Goal: Task Accomplishment & Management: Manage account settings

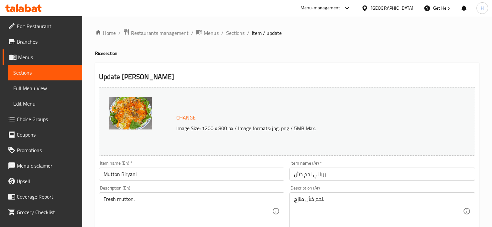
scroll to position [374, 0]
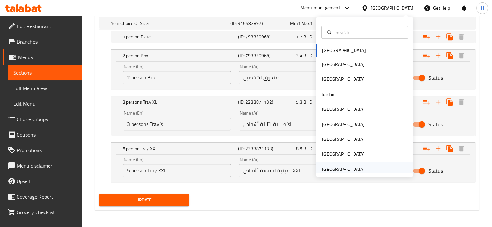
click at [336, 169] on div "[GEOGRAPHIC_DATA]" at bounding box center [343, 169] width 43 height 7
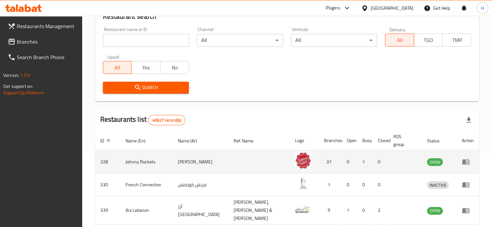
scroll to position [98, 0]
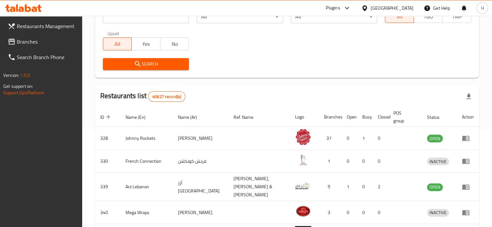
click at [156, 20] on input "search" at bounding box center [146, 16] width 86 height 13
paste input "749805"
type input "749805"
click at [173, 65] on span "Search" at bounding box center [146, 64] width 76 height 8
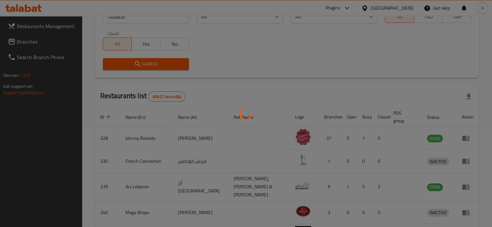
scroll to position [37, 0]
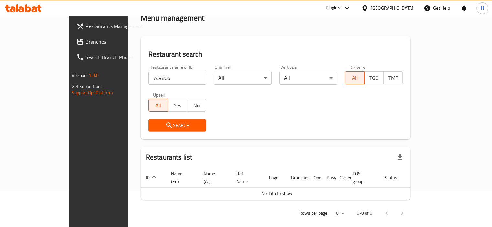
click at [85, 38] on span "Branches" at bounding box center [115, 42] width 60 height 8
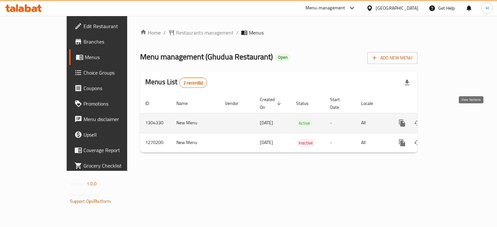
click at [451, 120] on icon "enhanced table" at bounding box center [449, 123] width 6 height 6
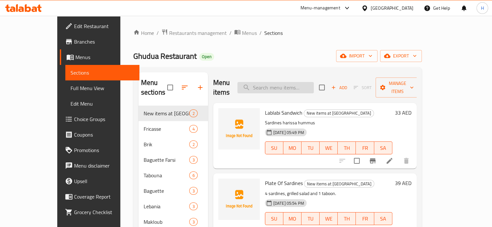
click at [286, 82] on input "search" at bounding box center [275, 87] width 76 height 11
paste input "Maklouba Mergaz"
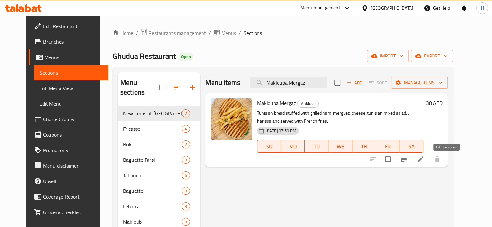
type input "Maklouba Mergaz"
click at [423, 160] on icon at bounding box center [421, 160] width 6 height 6
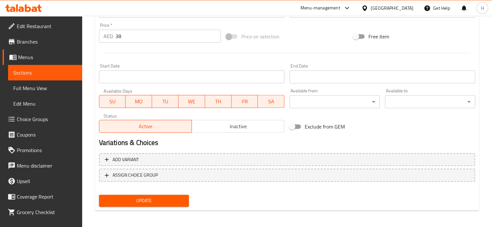
scroll to position [238, 0]
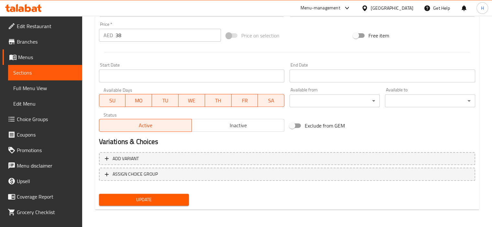
click at [223, 128] on span "Inactive" at bounding box center [237, 125] width 87 height 9
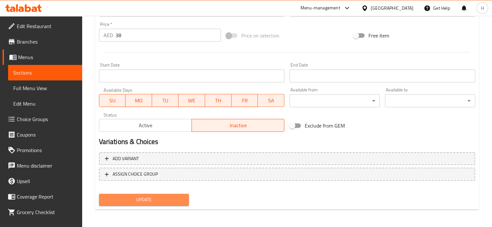
click at [155, 202] on span "Update" at bounding box center [144, 200] width 80 height 8
